Goal: Check status: Check status

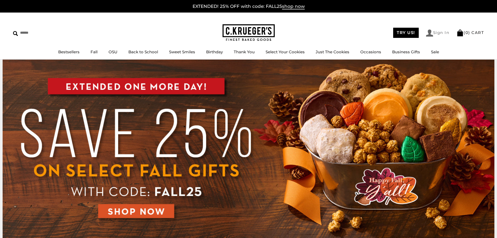
click at [439, 31] on link "Sign In" at bounding box center [437, 32] width 23 height 7
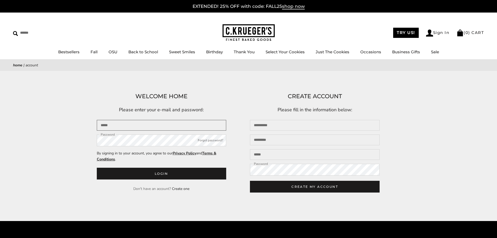
click at [107, 122] on input "Email" at bounding box center [162, 125] width 130 height 11
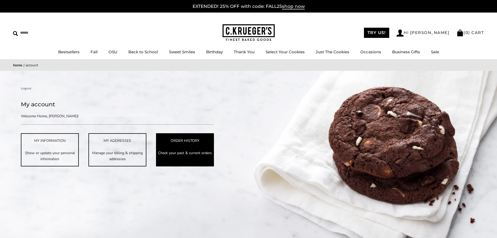
click at [179, 154] on p "Check your past & current orders" at bounding box center [185, 153] width 57 height 6
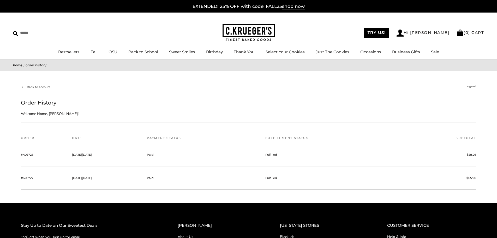
click at [28, 153] on link "#405728" at bounding box center [27, 154] width 13 height 5
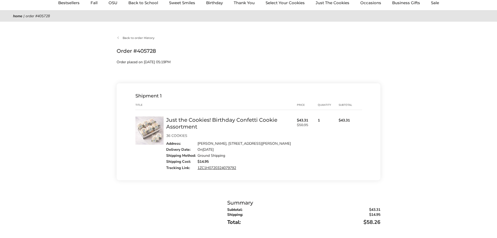
scroll to position [52, 0]
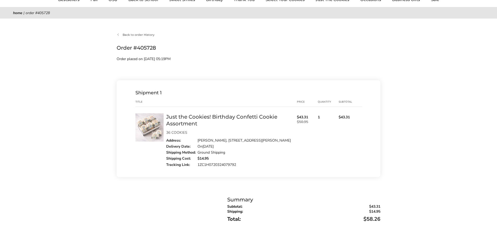
click at [215, 164] on link "1ZC1H0720324079792" at bounding box center [217, 164] width 39 height 5
